Goal: Task Accomplishment & Management: Use online tool/utility

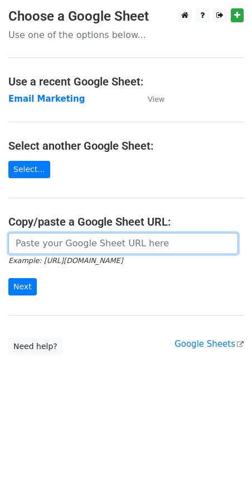
click at [90, 249] on input "url" at bounding box center [123, 243] width 230 height 21
type input "[URL][DOMAIN_NAME]"
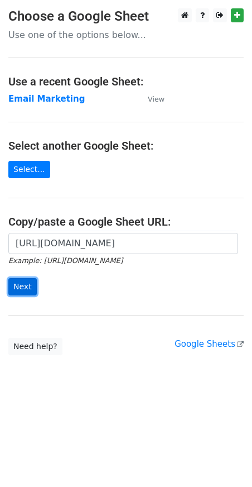
click at [23, 284] on input "Next" at bounding box center [22, 286] width 28 height 17
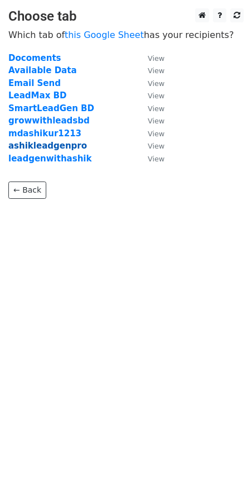
click at [63, 144] on strong "ashikleadgenpro" at bounding box center [47, 146] width 79 height 10
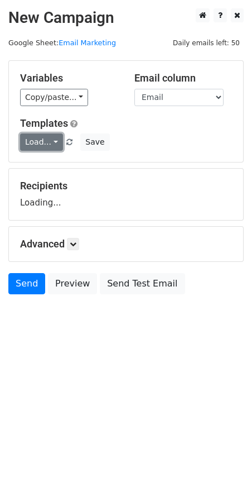
click at [49, 142] on link "Load..." at bounding box center [41, 141] width 43 height 17
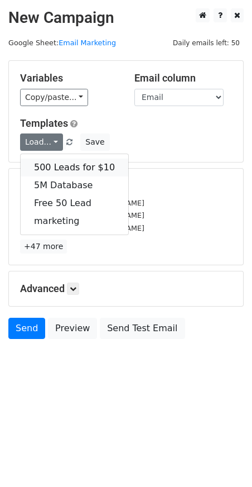
click at [93, 169] on link "500 Leads for $10" at bounding box center [75, 168] width 108 height 18
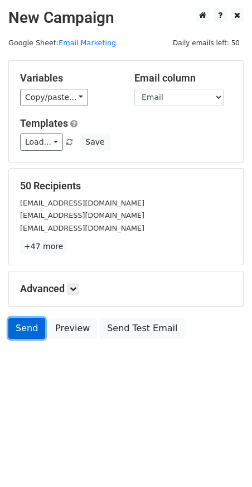
click at [28, 331] on link "Send" at bounding box center [26, 328] width 37 height 21
